Goal: Task Accomplishment & Management: Manage account settings

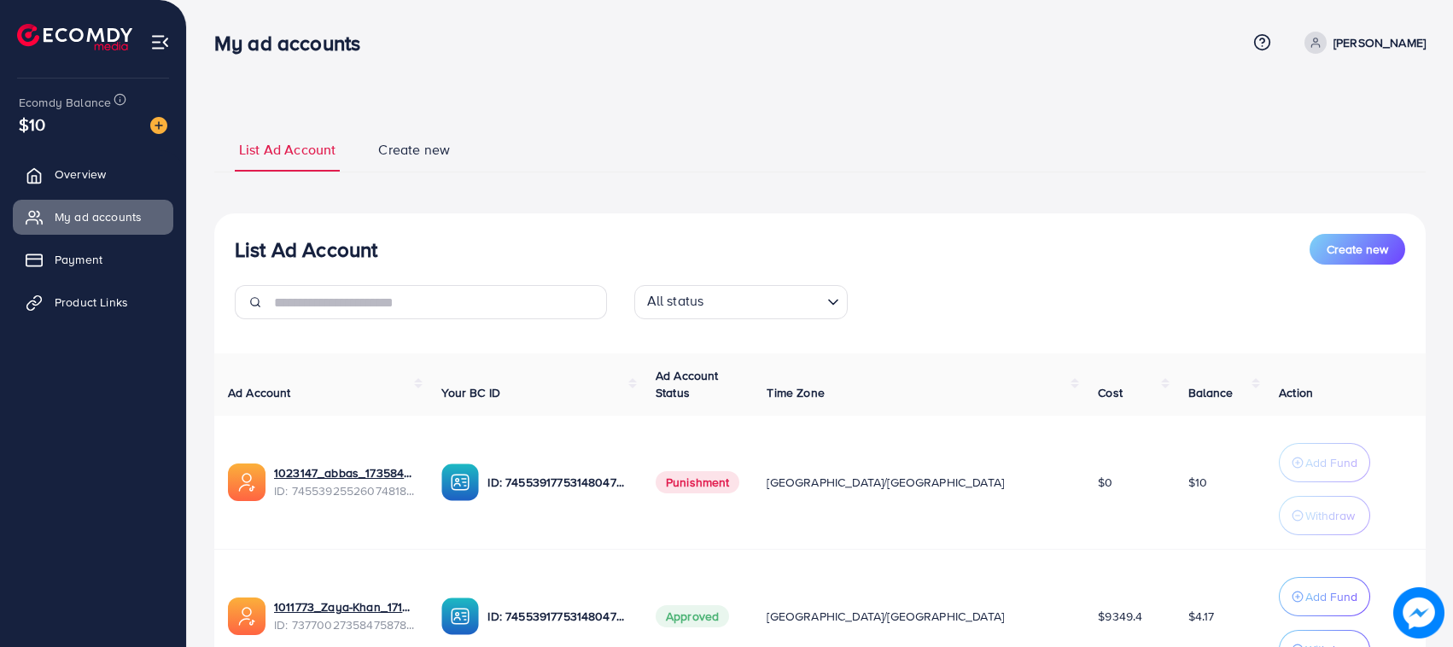
click at [77, 197] on ul "Overview My ad accounts Payment Product Links" at bounding box center [93, 244] width 186 height 188
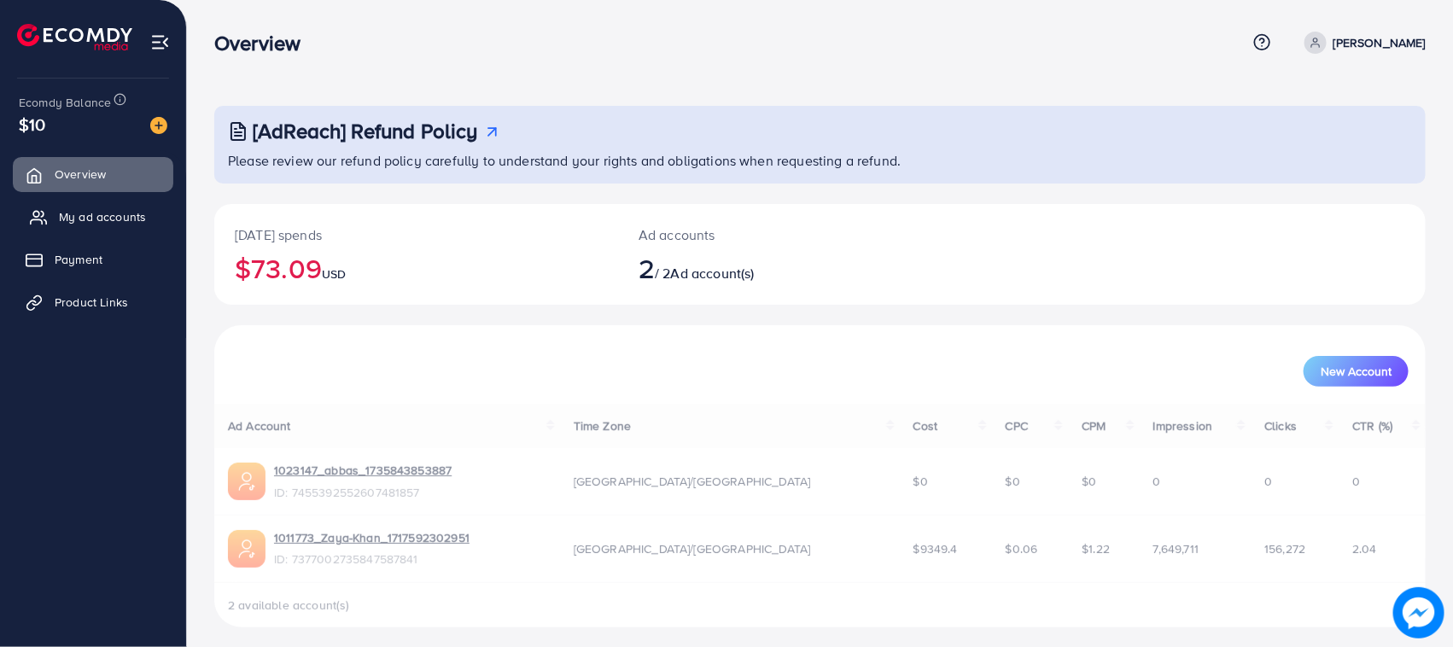
click at [84, 216] on span "My ad accounts" at bounding box center [102, 216] width 87 height 17
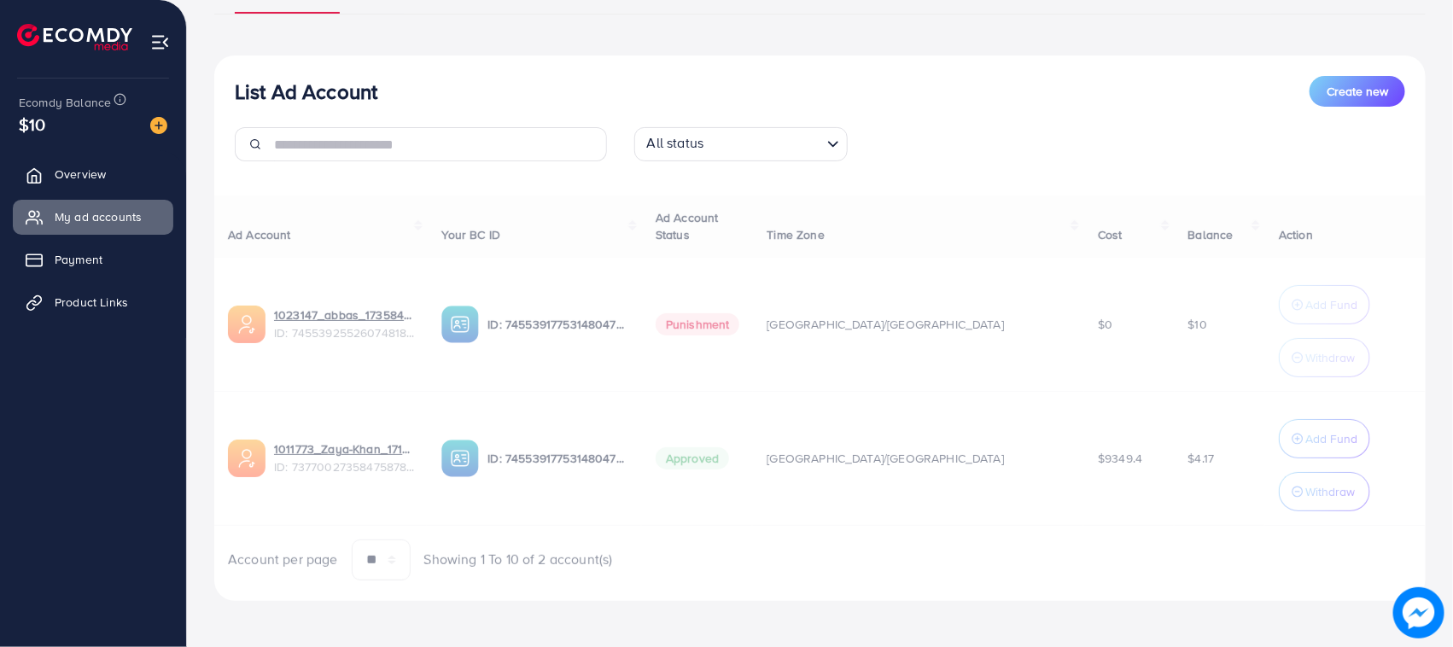
scroll to position [161, 0]
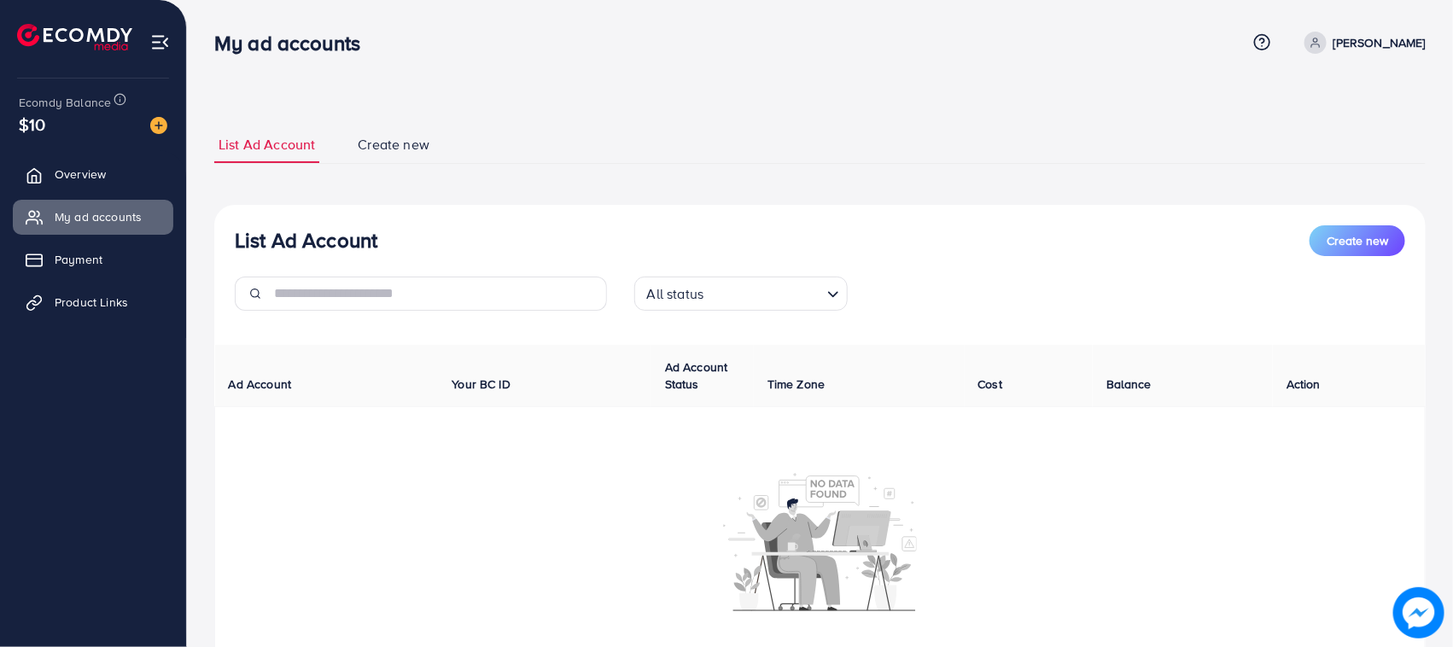
click at [151, 137] on div "$10" at bounding box center [93, 124] width 149 height 25
click at [167, 121] on img at bounding box center [158, 125] width 17 height 17
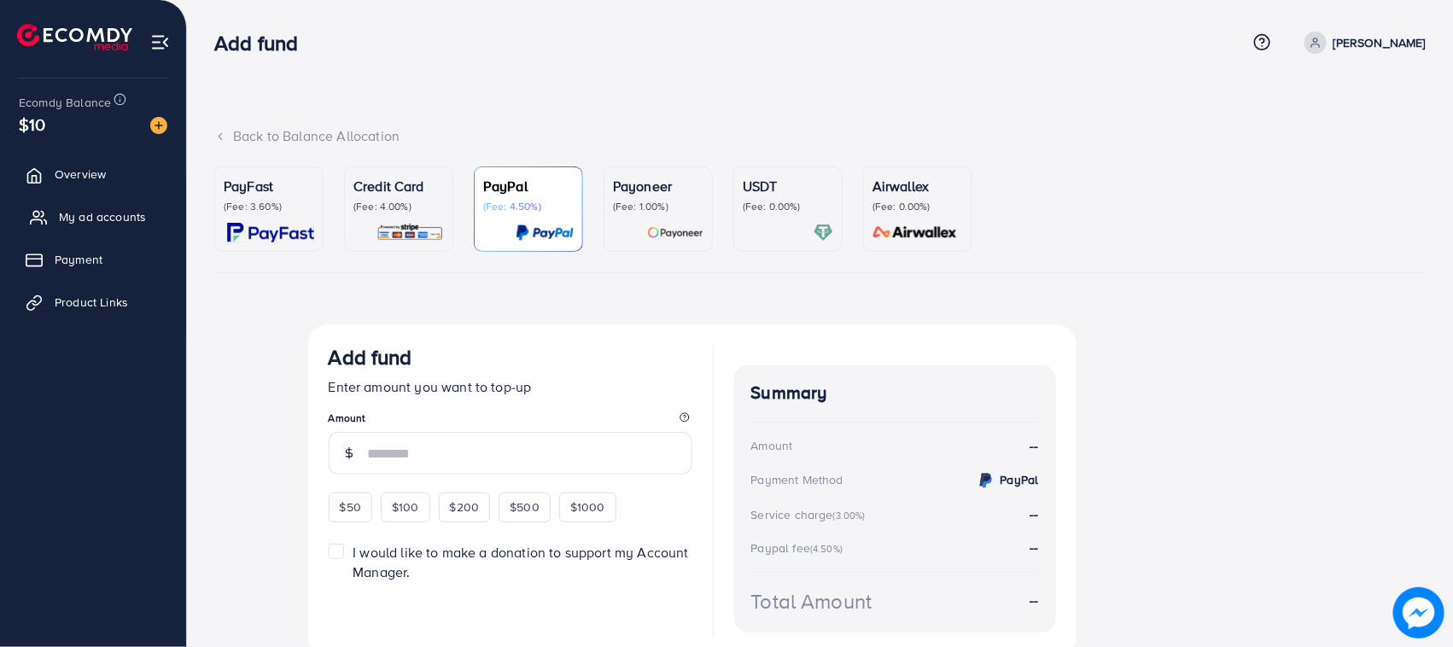
click at [91, 220] on span "My ad accounts" at bounding box center [102, 216] width 87 height 17
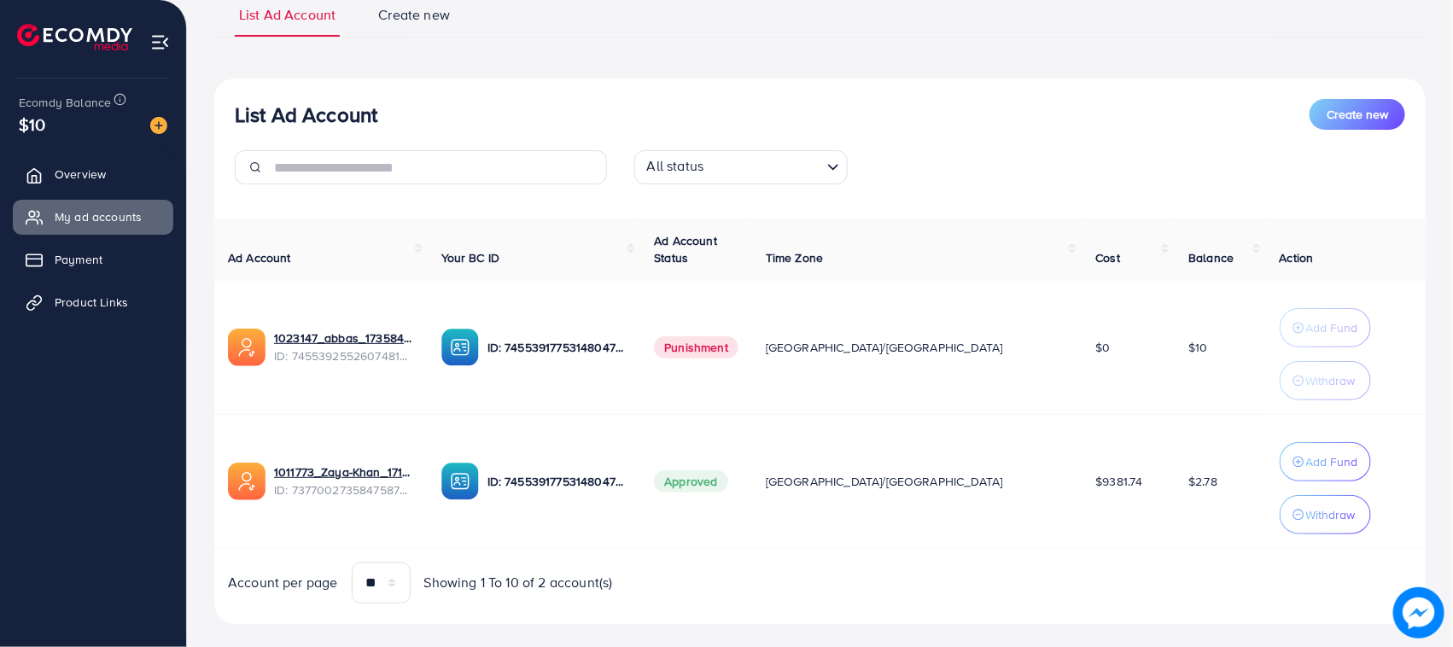
scroll to position [161, 0]
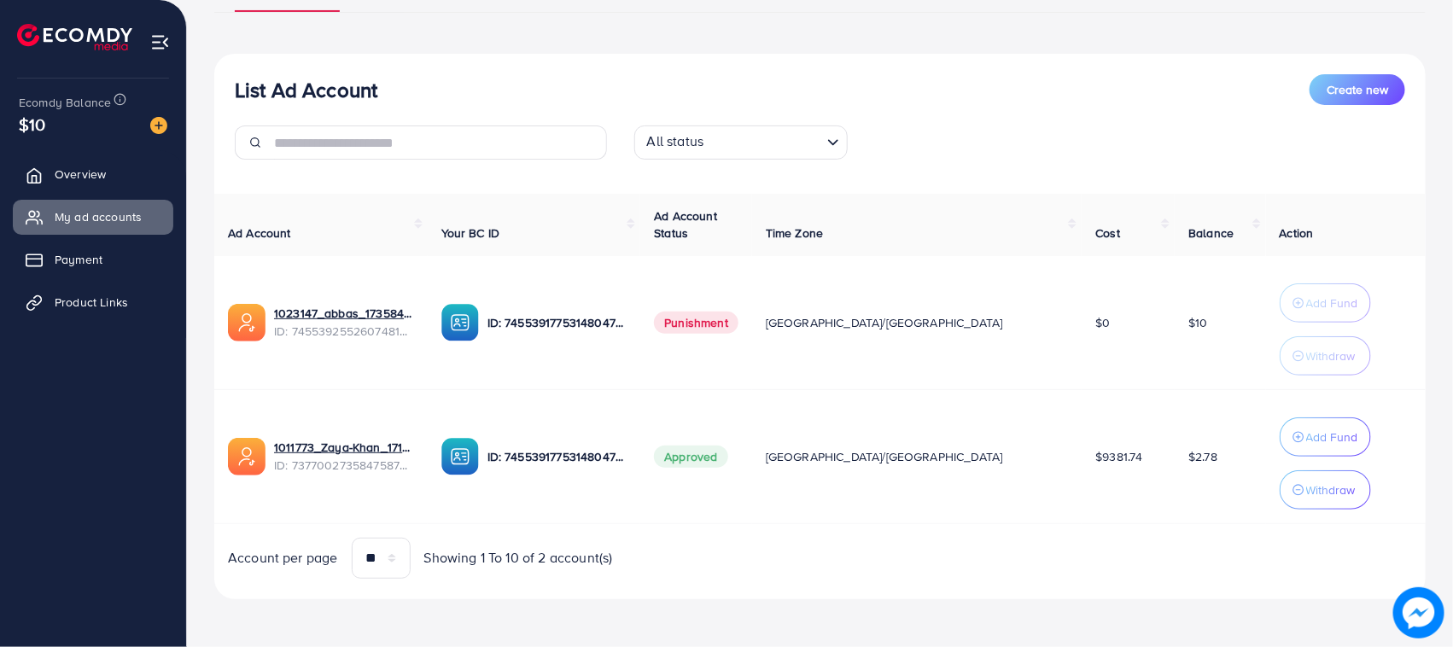
drag, startPoint x: 1187, startPoint y: 446, endPoint x: 1127, endPoint y: 497, distance: 78.7
click at [1175, 447] on td "$2.78" at bounding box center [1220, 456] width 91 height 134
click at [1175, 498] on td "$2.78" at bounding box center [1220, 456] width 91 height 134
drag, startPoint x: 1128, startPoint y: 476, endPoint x: 1124, endPoint y: 462, distance: 15.1
click at [1175, 463] on td "$2.78" at bounding box center [1220, 456] width 91 height 134
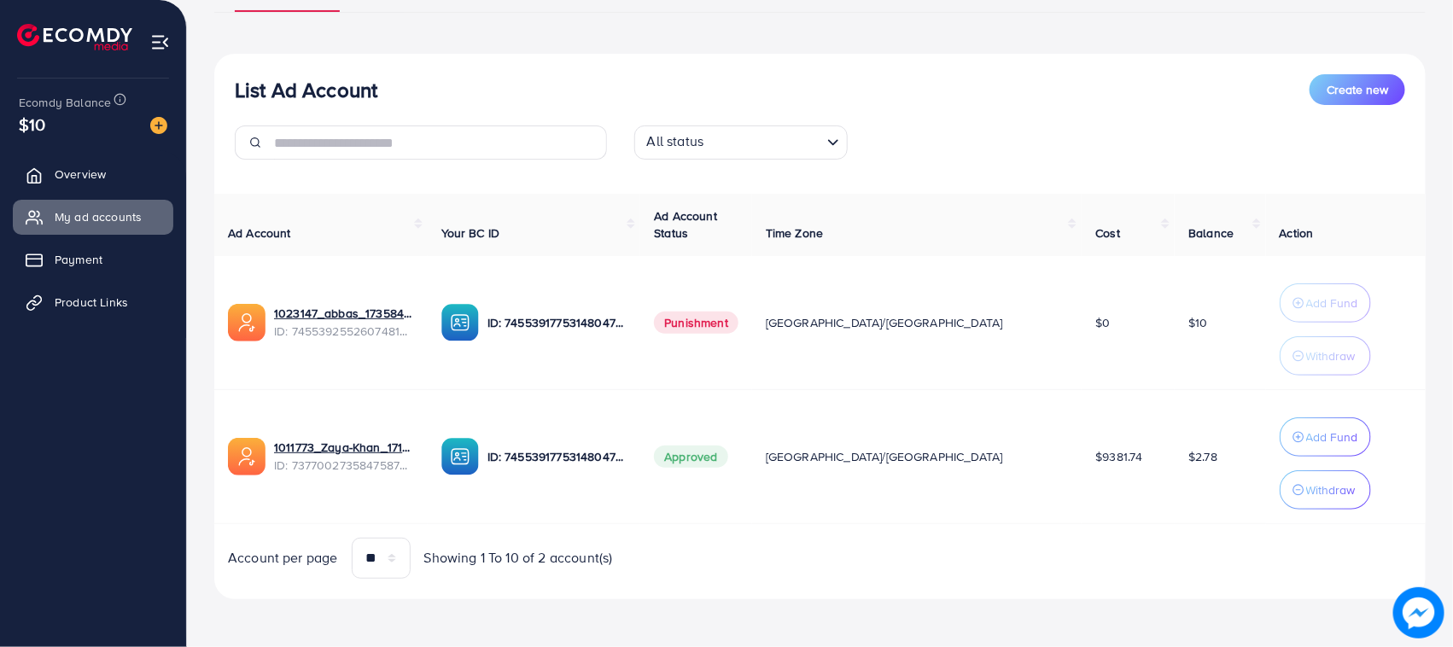
click at [1175, 462] on td "$2.78" at bounding box center [1220, 456] width 91 height 134
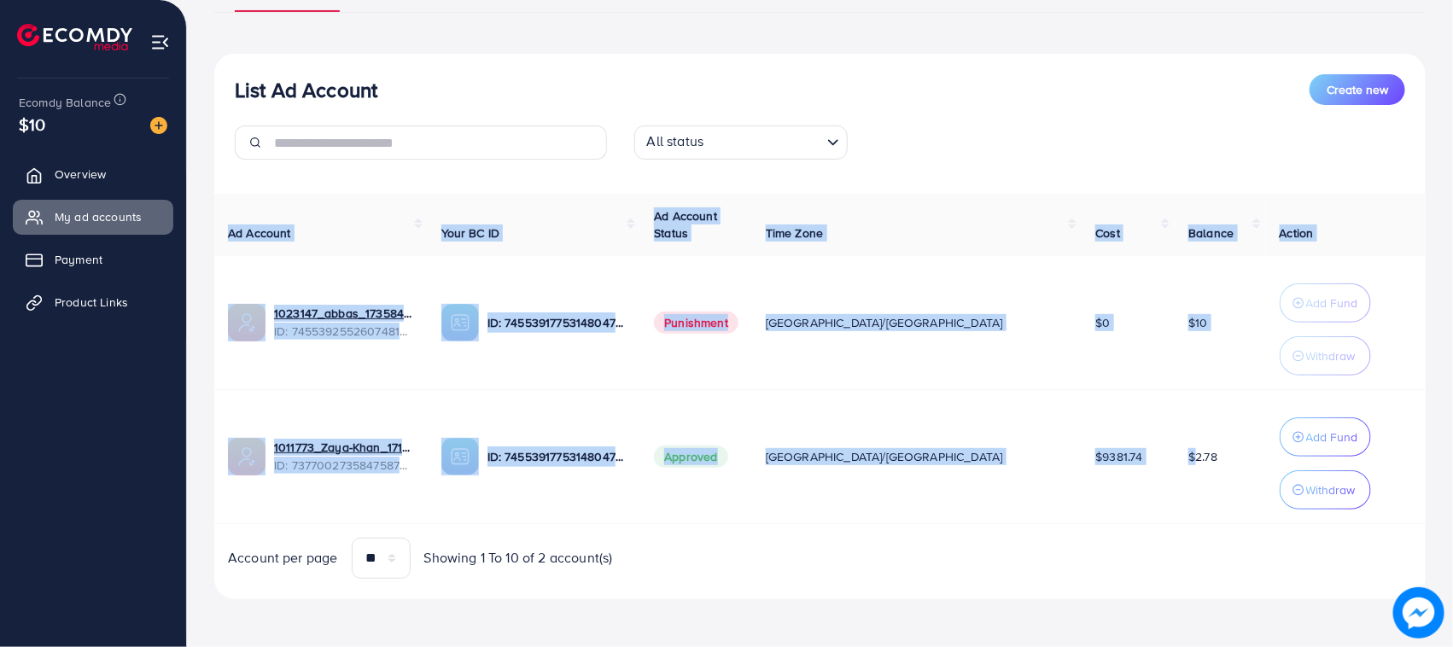
click at [1175, 462] on td "$2.78" at bounding box center [1220, 456] width 91 height 134
click at [1175, 501] on td "$2.78" at bounding box center [1220, 456] width 91 height 134
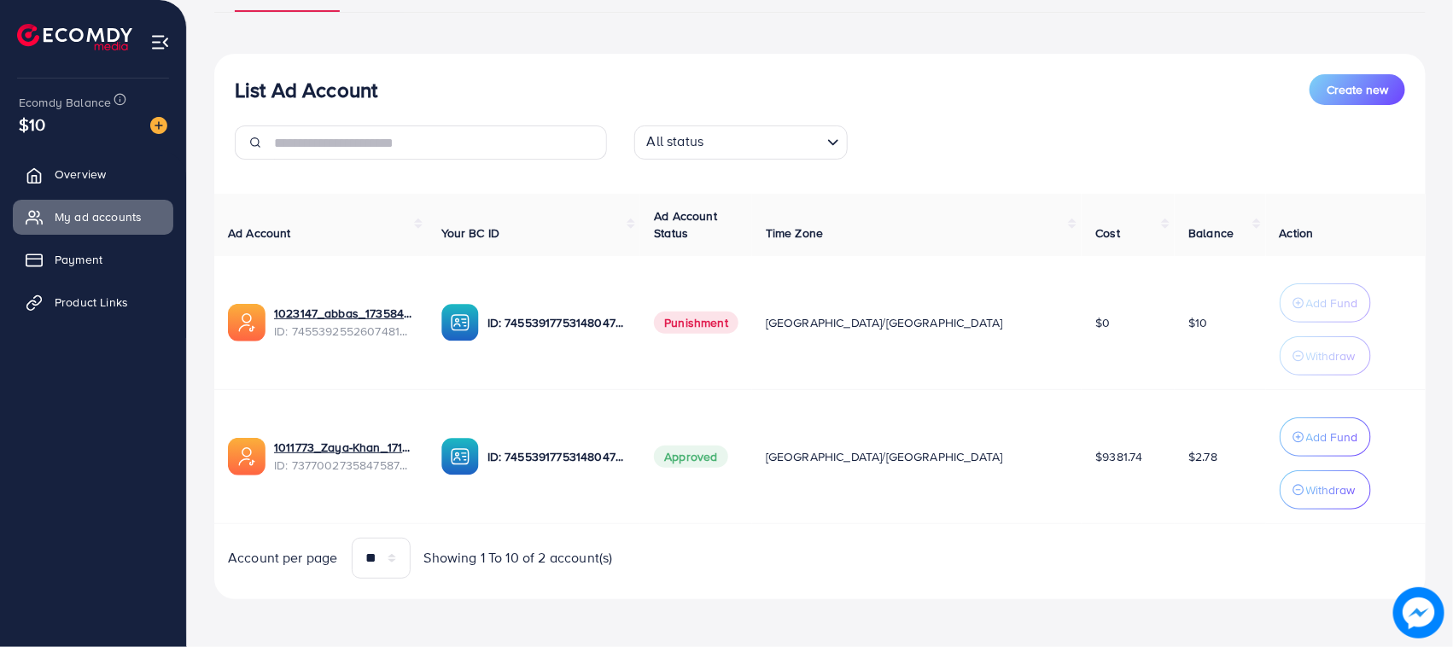
scroll to position [0, 0]
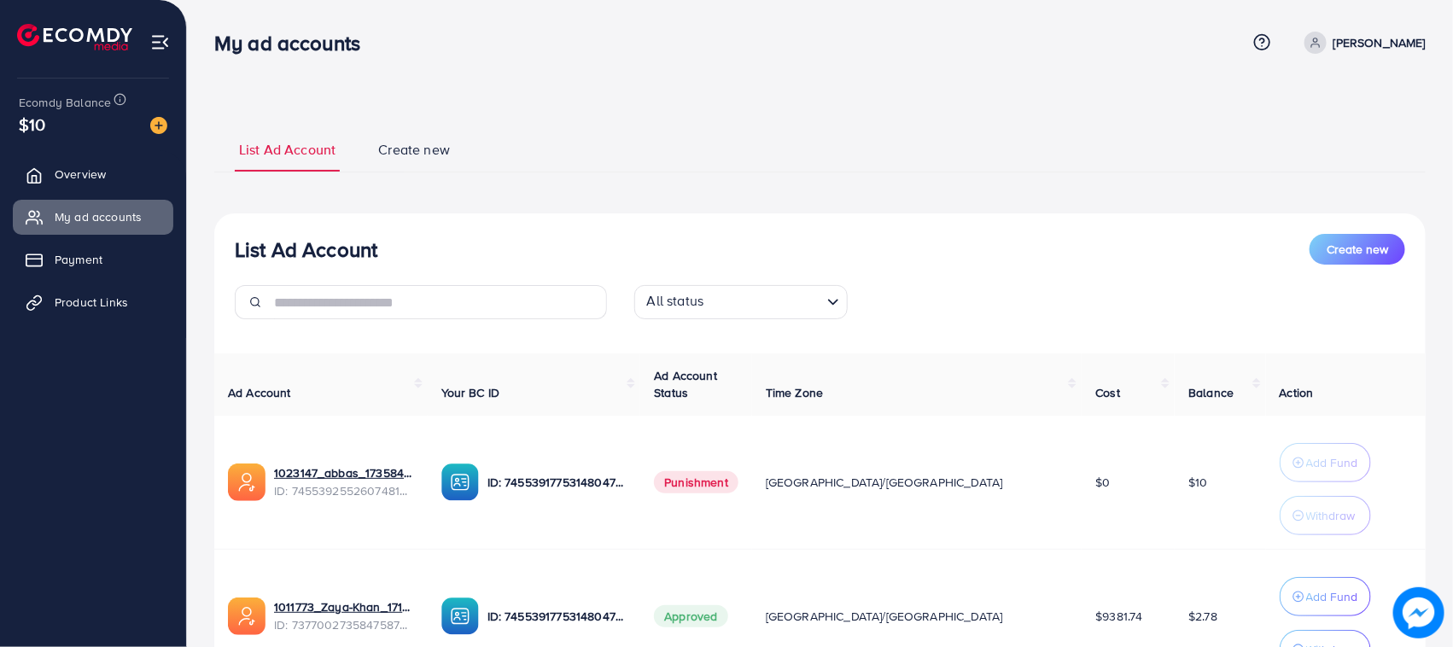
drag, startPoint x: 242, startPoint y: 26, endPoint x: 745, endPoint y: 178, distance: 525.4
click at [845, 241] on div "List Ad Account Create new" at bounding box center [820, 249] width 1171 height 31
drag, startPoint x: 587, startPoint y: 167, endPoint x: 194, endPoint y: 38, distance: 414.0
click at [194, 38] on div "List Ad Account Create new List Ad Account Create new All status Loading... Ad …" at bounding box center [820, 403] width 1266 height 807
click at [260, 44] on h3 "My ad accounts" at bounding box center [294, 43] width 160 height 25
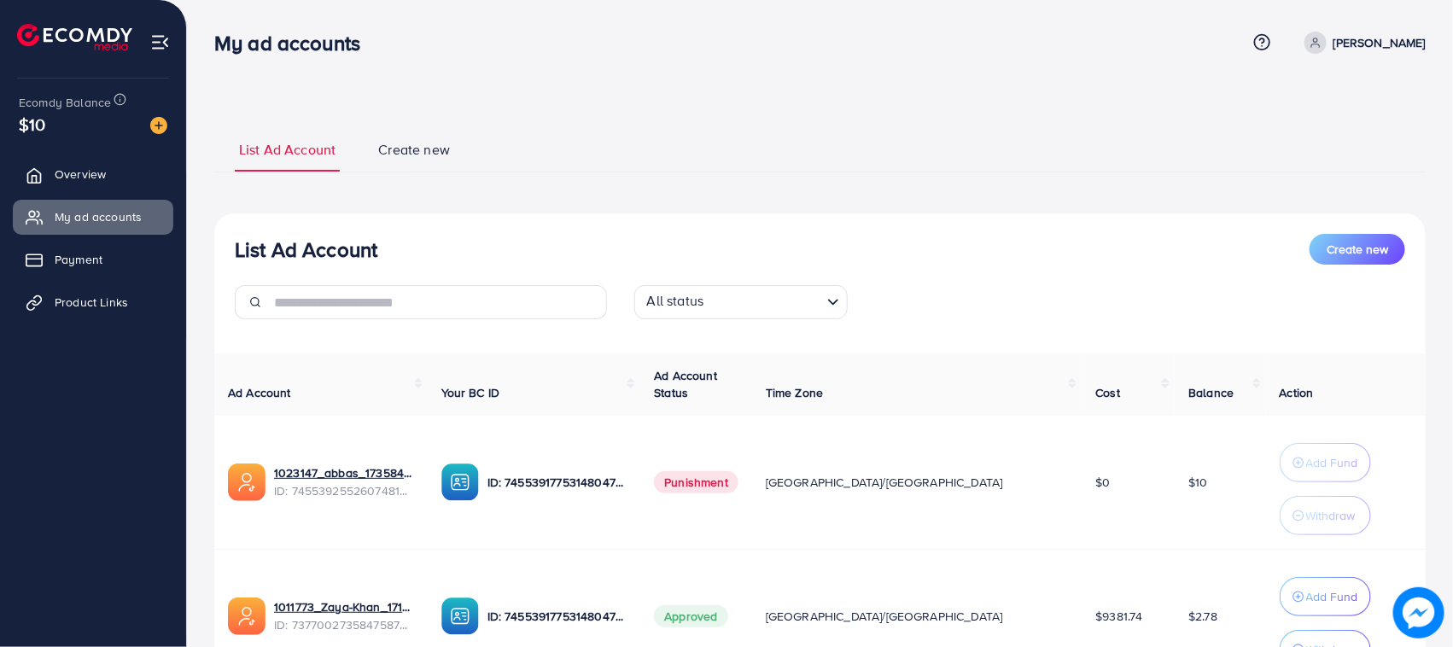
drag, startPoint x: 202, startPoint y: 34, endPoint x: 510, endPoint y: 172, distance: 337.1
click at [510, 172] on div "My ad accounts Help Center Contact Support Term and policy About Us abbas Profi…" at bounding box center [726, 403] width 1453 height 807
click at [519, 167] on ul "List Ad Account Create new" at bounding box center [820, 149] width 1212 height 46
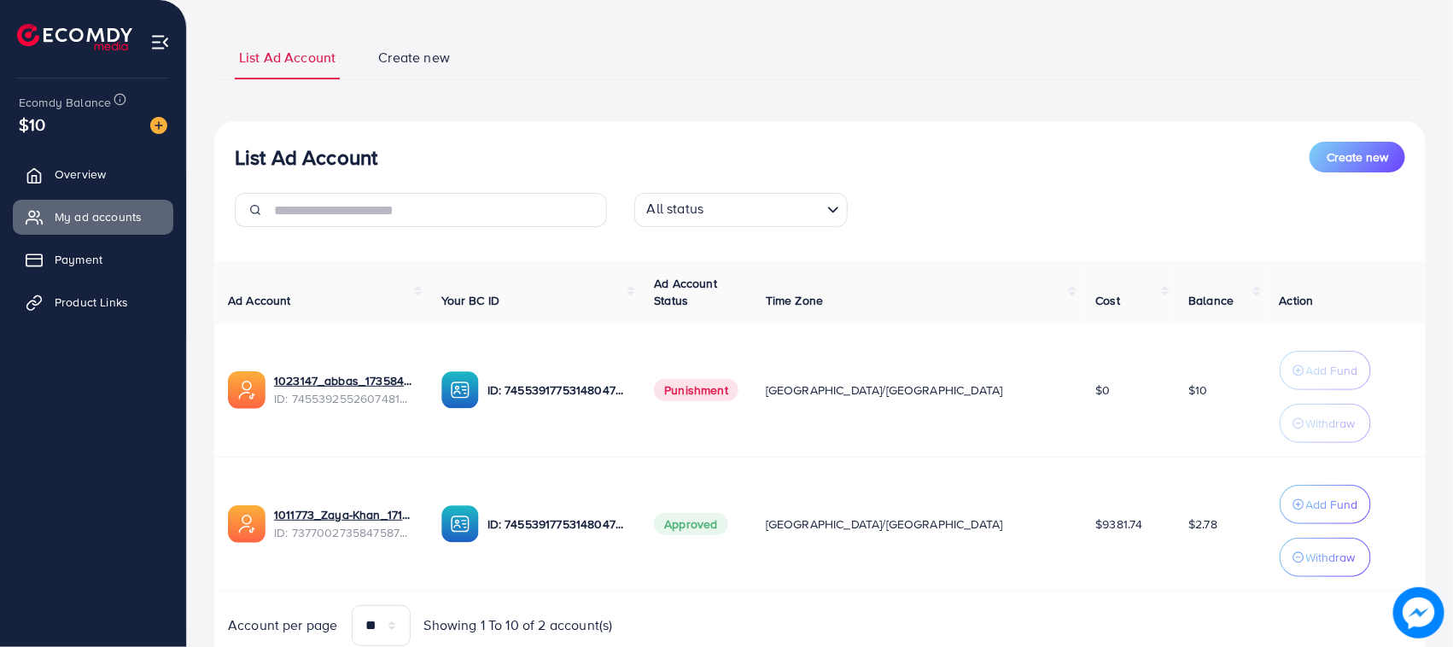
scroll to position [161, 0]
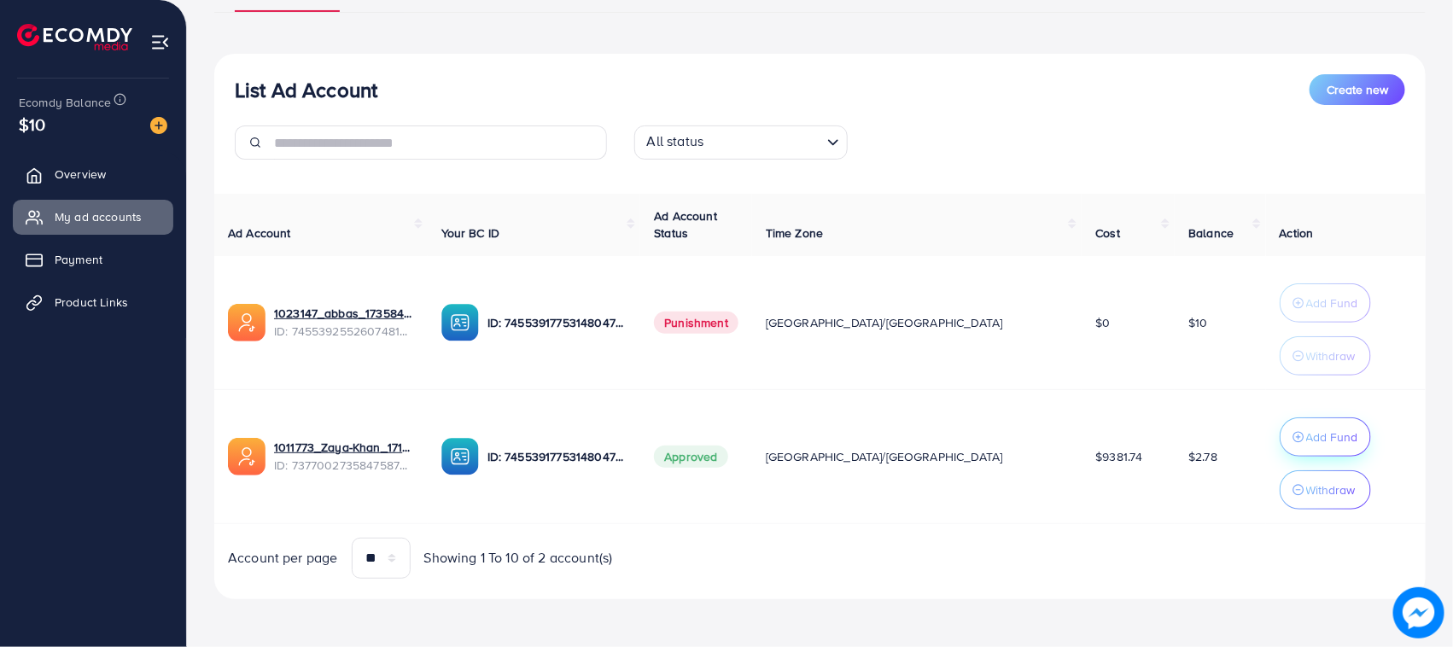
click at [1306, 434] on p "Add Fund" at bounding box center [1332, 437] width 52 height 20
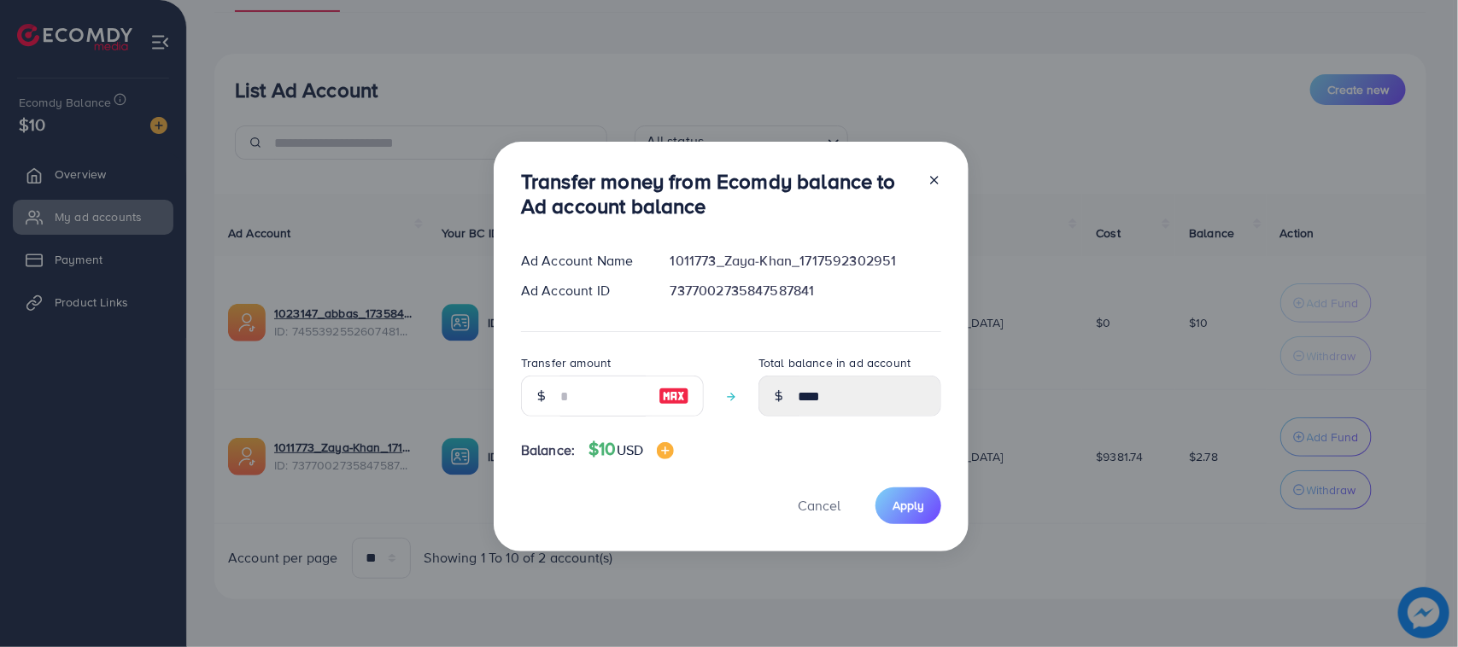
click at [675, 395] on img at bounding box center [673, 396] width 31 height 20
type input "**"
type input "*****"
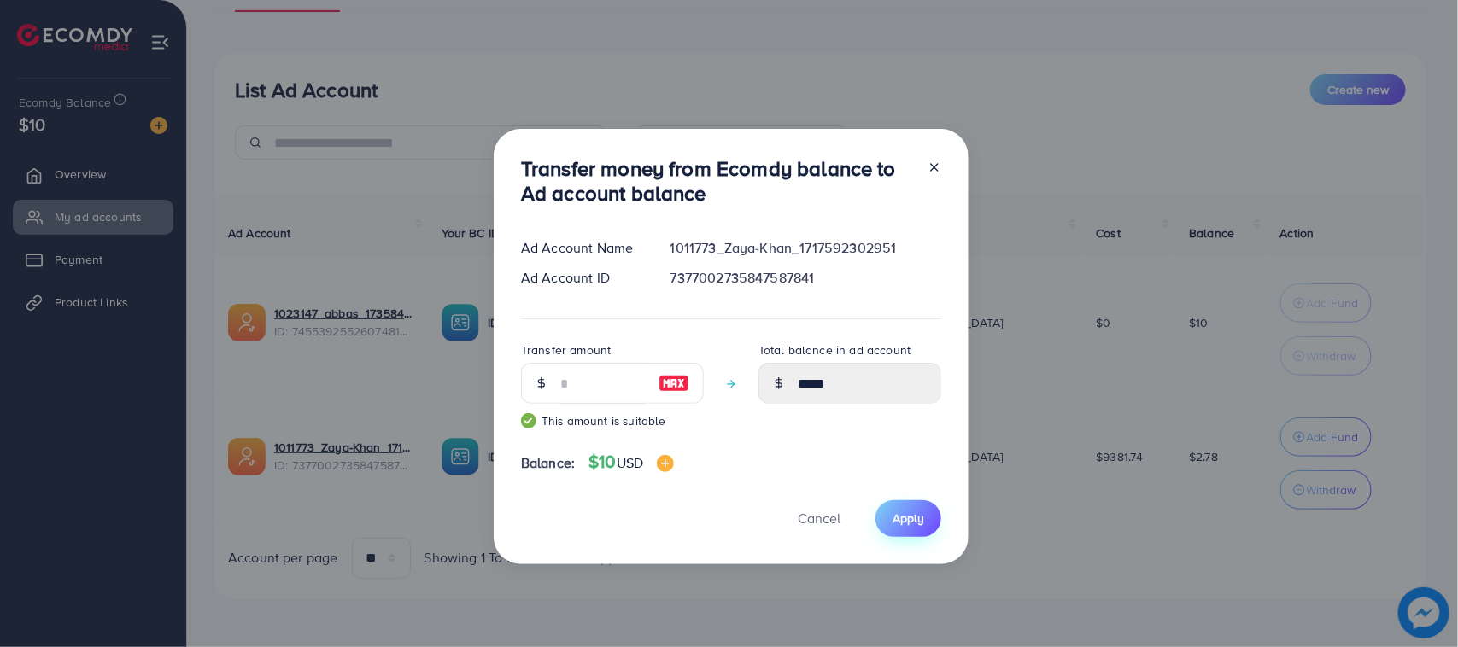
click at [918, 518] on span "Apply" at bounding box center [908, 518] width 32 height 17
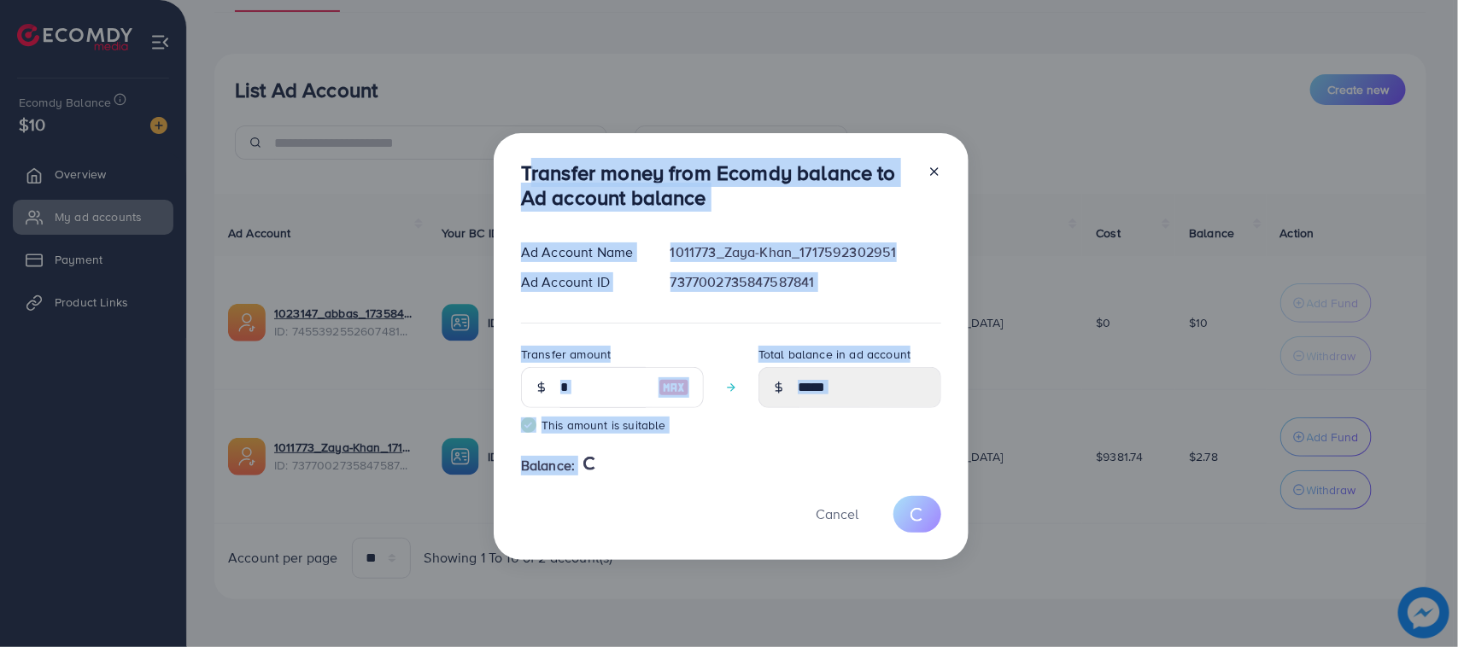
drag, startPoint x: 511, startPoint y: 172, endPoint x: 669, endPoint y: 578, distance: 435.3
click at [669, 578] on div "Transfer money from Ecomdy balance to Ad account balance Ad Account Name 101177…" at bounding box center [729, 323] width 1458 height 647
type input "****"
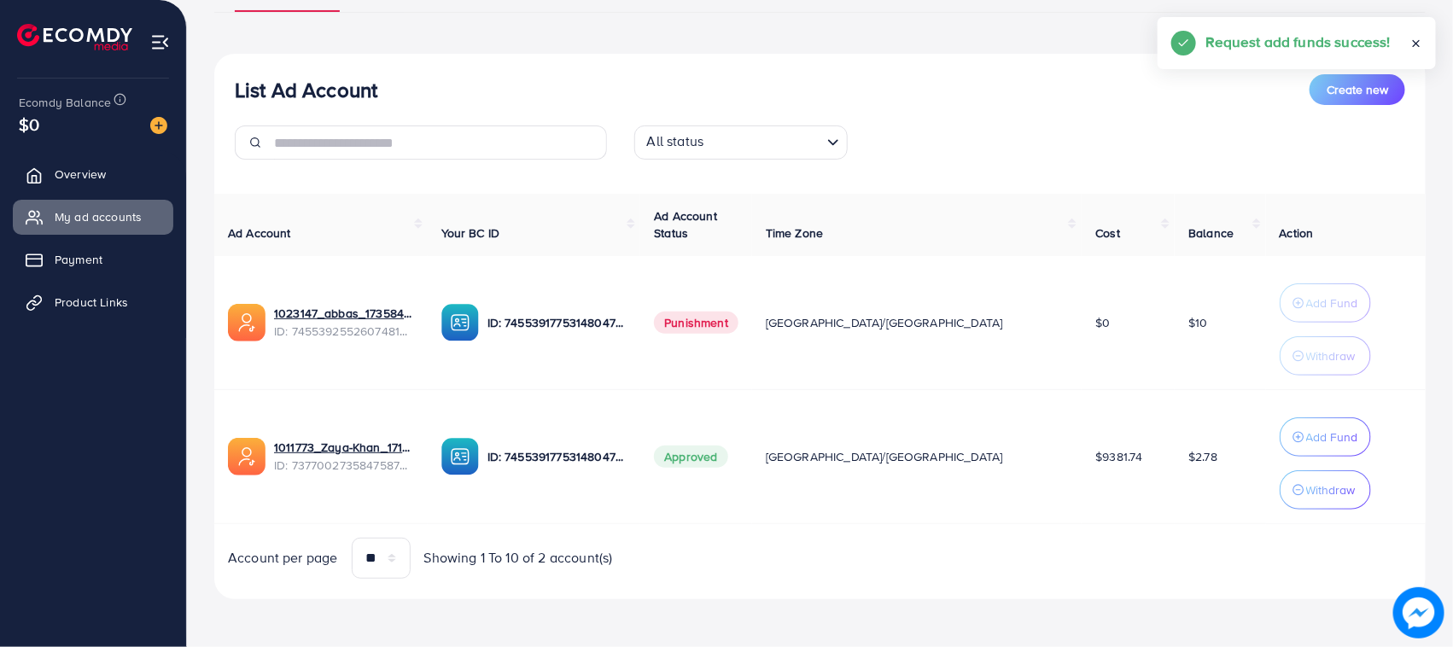
drag, startPoint x: 237, startPoint y: 91, endPoint x: 433, endPoint y: 91, distance: 195.5
click at [433, 91] on div "List Ad Account Create new" at bounding box center [820, 89] width 1171 height 31
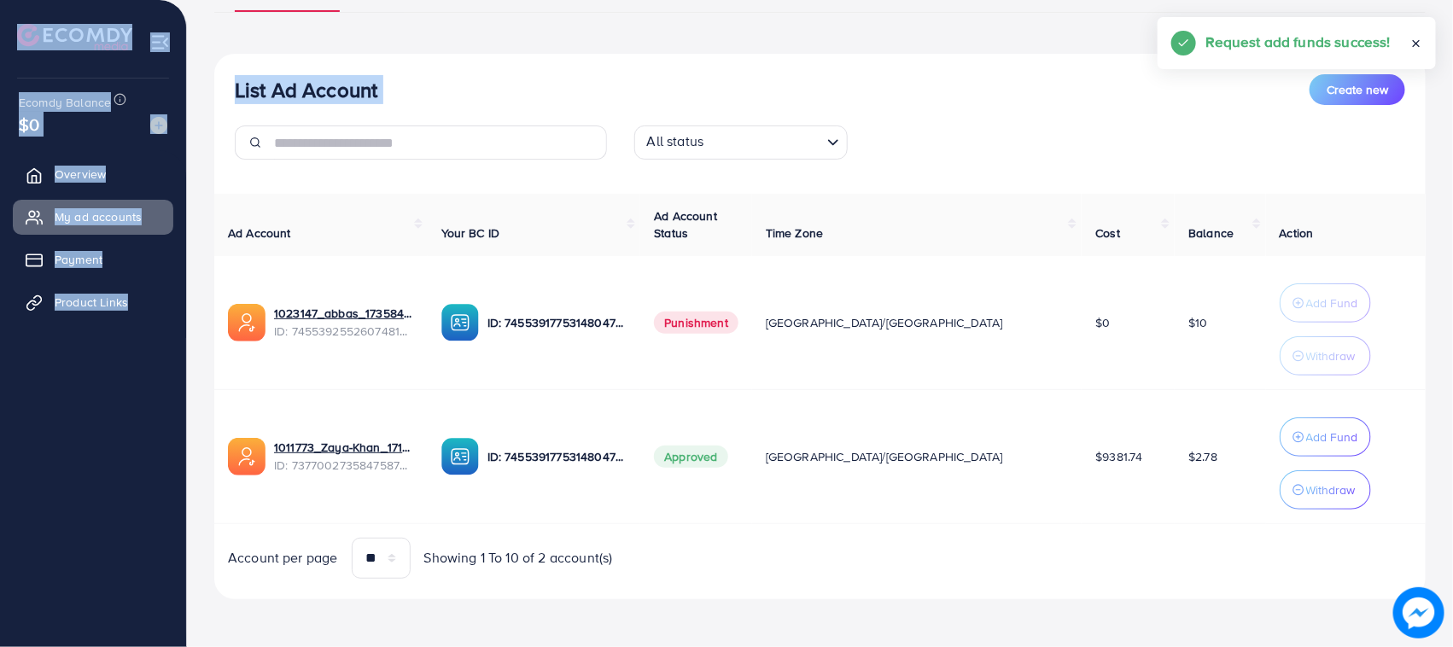
drag, startPoint x: 289, startPoint y: 73, endPoint x: 0, endPoint y: 32, distance: 291.4
click at [0, 35] on div "My ad accounts Help Center Contact Support Term and policy About Us abbas Profi…" at bounding box center [726, 243] width 1453 height 807
click at [0, 32] on div at bounding box center [93, 30] width 187 height 61
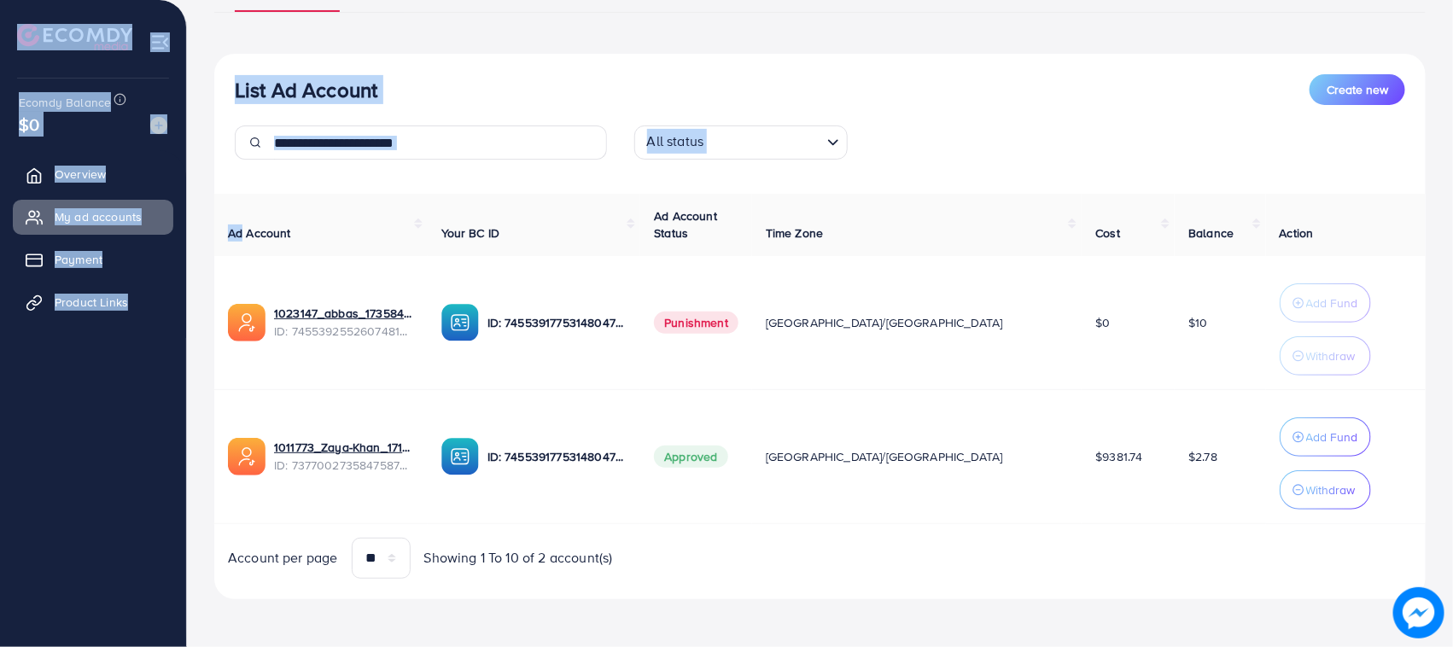
drag, startPoint x: 0, startPoint y: 32, endPoint x: 198, endPoint y: 347, distance: 371.5
click at [198, 347] on div "My ad accounts Help Center Contact Support Term and policy About Us abbas Profi…" at bounding box center [726, 243] width 1453 height 807
click at [421, 61] on div "List Ad Account Create new All status Loading... Ad Account Your BC ID Ad Accou…" at bounding box center [820, 327] width 1212 height 546
